Goal: Information Seeking & Learning: Learn about a topic

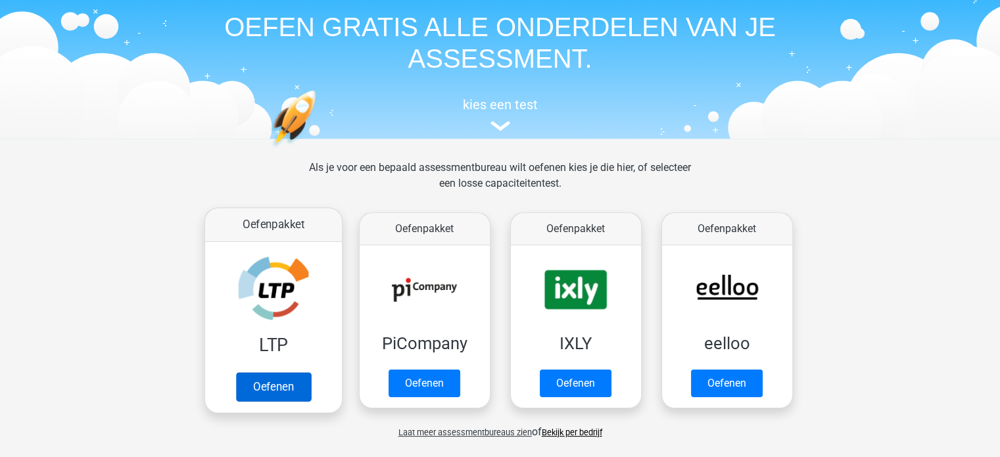
scroll to position [44, 0]
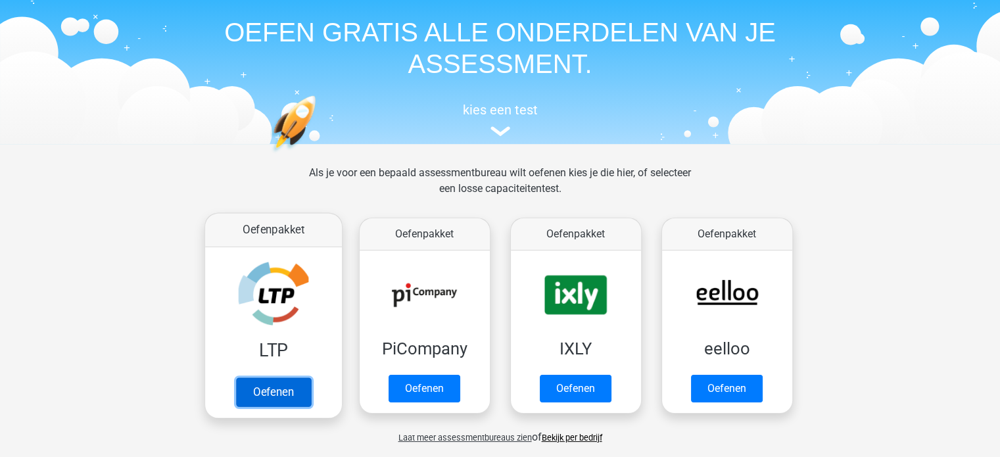
click at [279, 399] on link "Oefenen" at bounding box center [272, 392] width 75 height 29
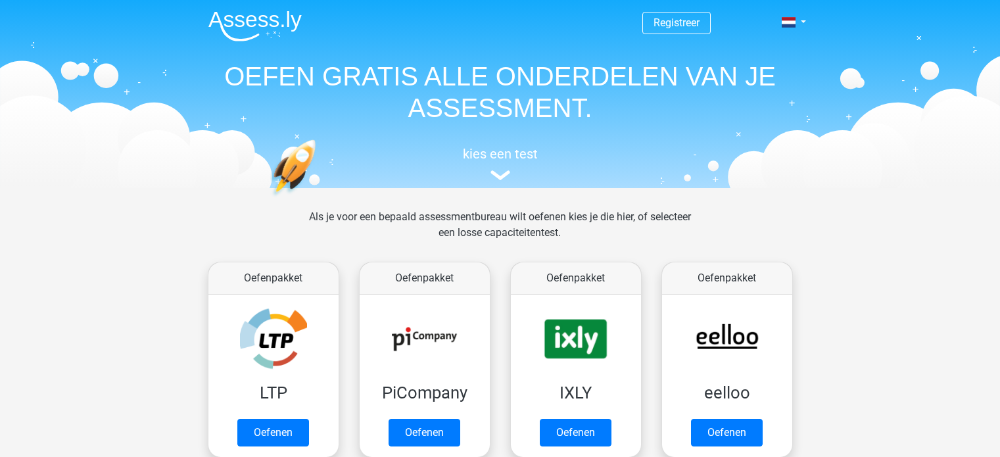
scroll to position [44, 0]
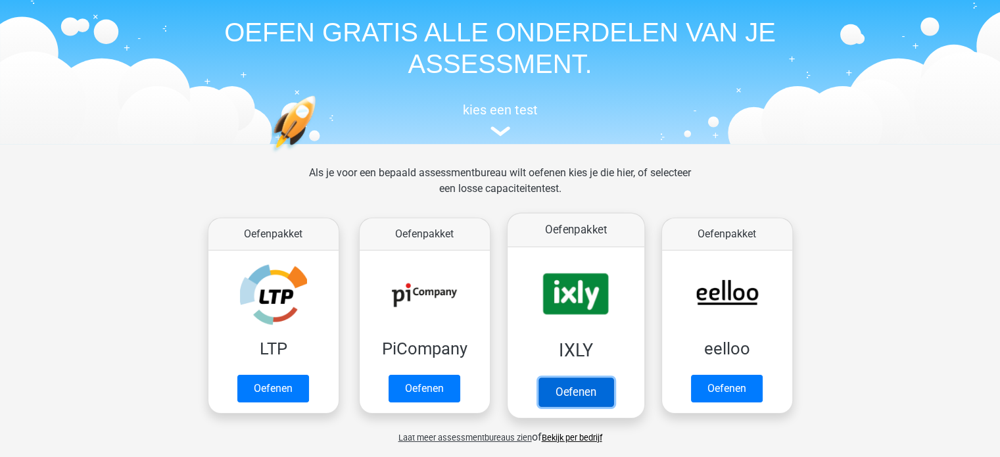
click at [570, 400] on link "Oefenen" at bounding box center [575, 392] width 75 height 29
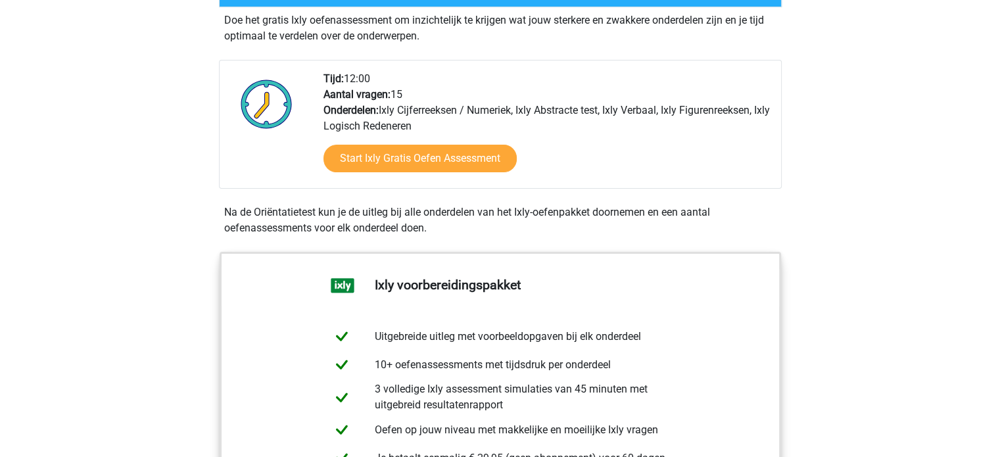
scroll to position [275, 0]
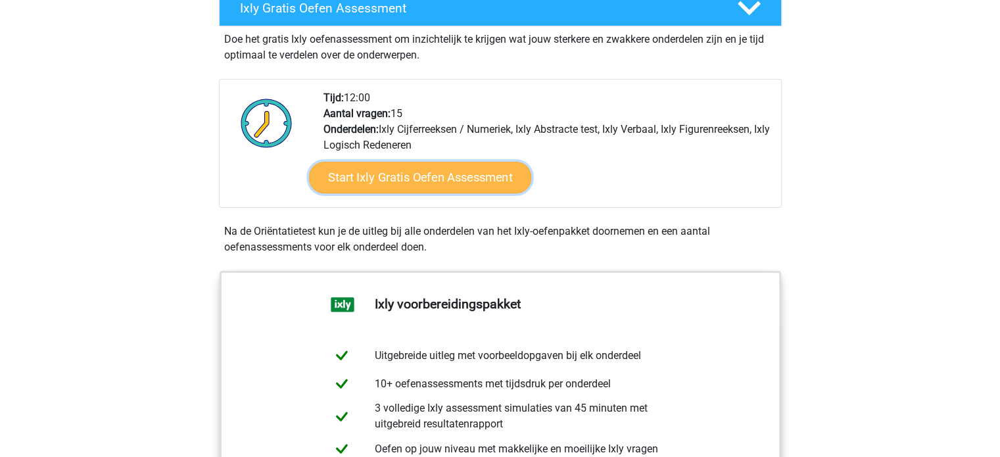
click at [454, 176] on link "Start Ixly Gratis Oefen Assessment" at bounding box center [419, 178] width 222 height 32
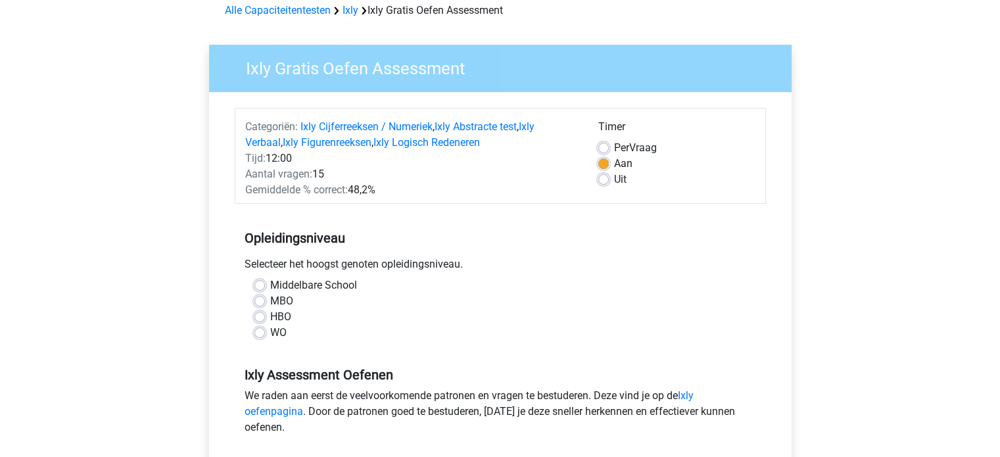
scroll to position [64, 0]
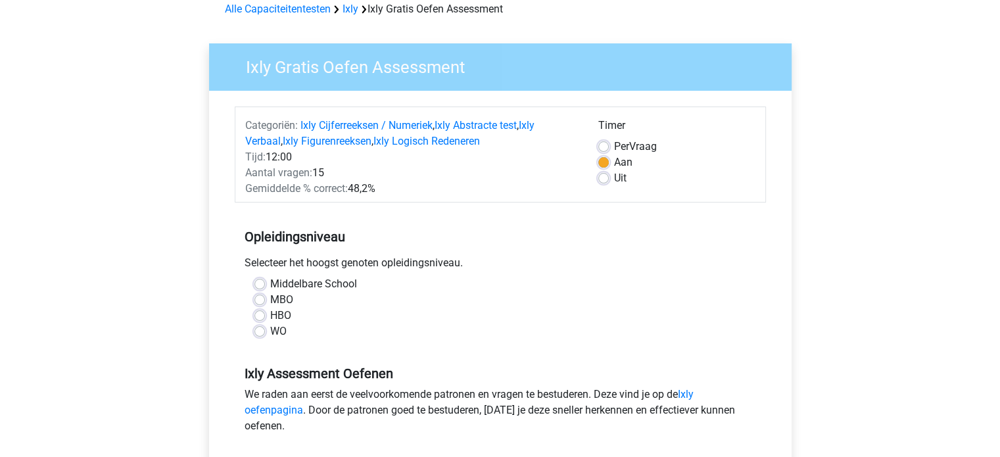
click at [270, 331] on label "WO" at bounding box center [278, 332] width 16 height 16
click at [258, 331] on input "WO" at bounding box center [260, 330] width 11 height 13
radio input "true"
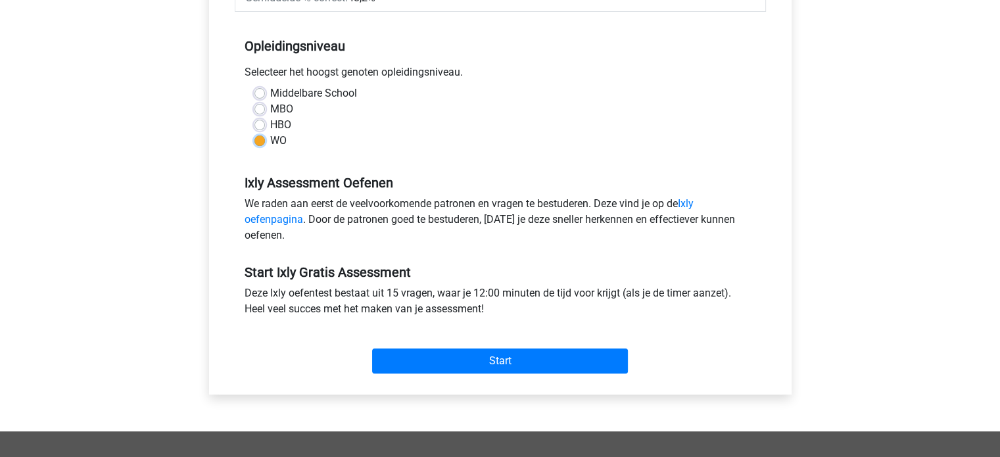
scroll to position [276, 0]
